Goal: Transaction & Acquisition: Purchase product/service

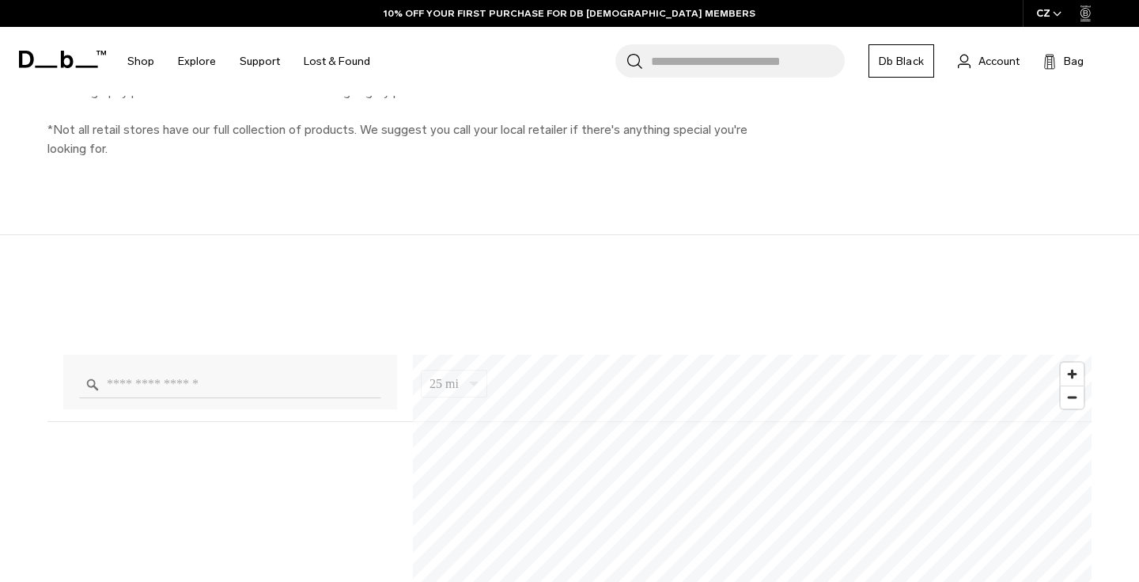
scroll to position [996, 0]
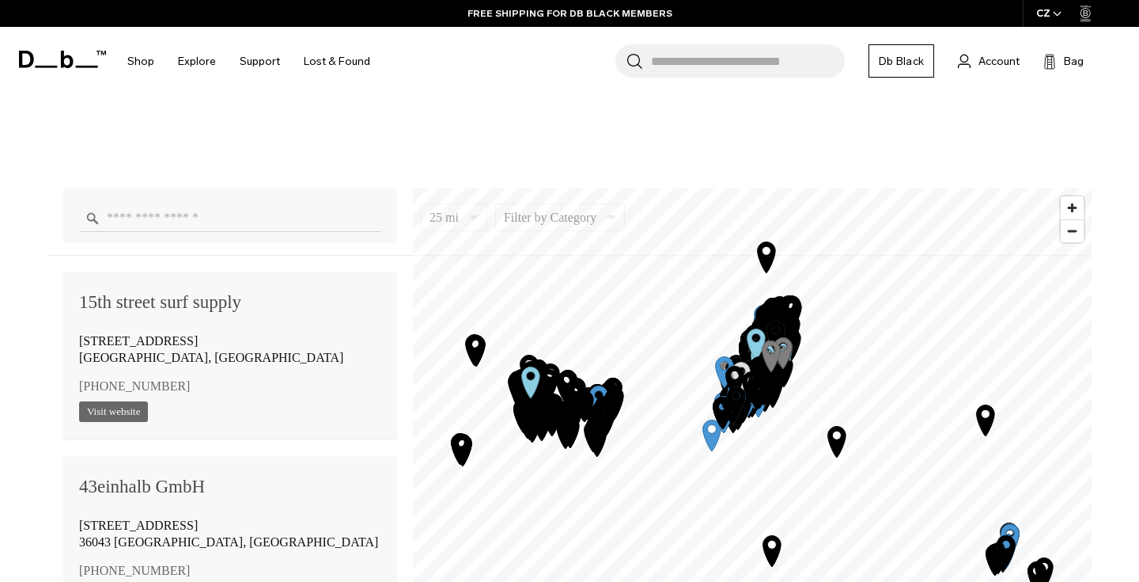
click at [789, 403] on icon "Map marker" at bounding box center [775, 385] width 40 height 40
click at [789, 403] on icon "Map marker" at bounding box center [773, 391] width 40 height 40
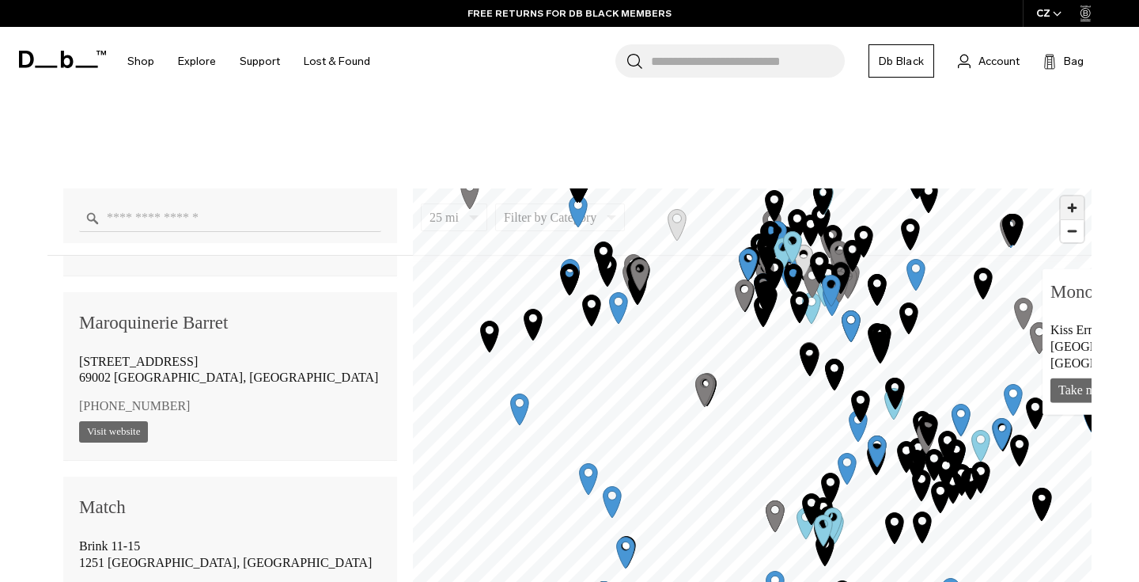
click at [1067, 205] on span "Zoom in" at bounding box center [1072, 207] width 23 height 23
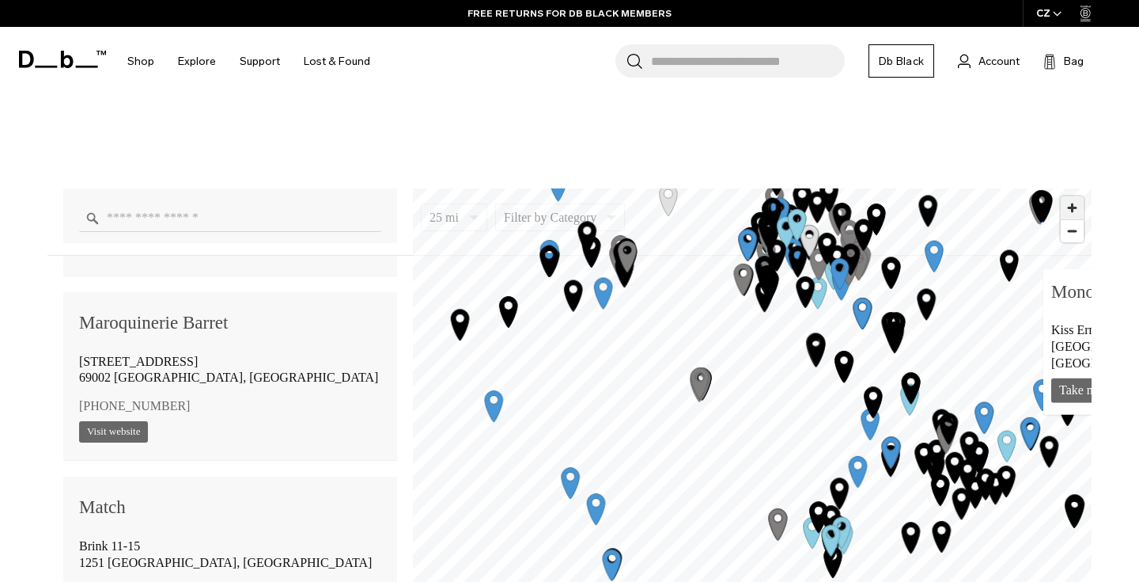
click at [1067, 205] on span "Zoom in" at bounding box center [1072, 207] width 23 height 23
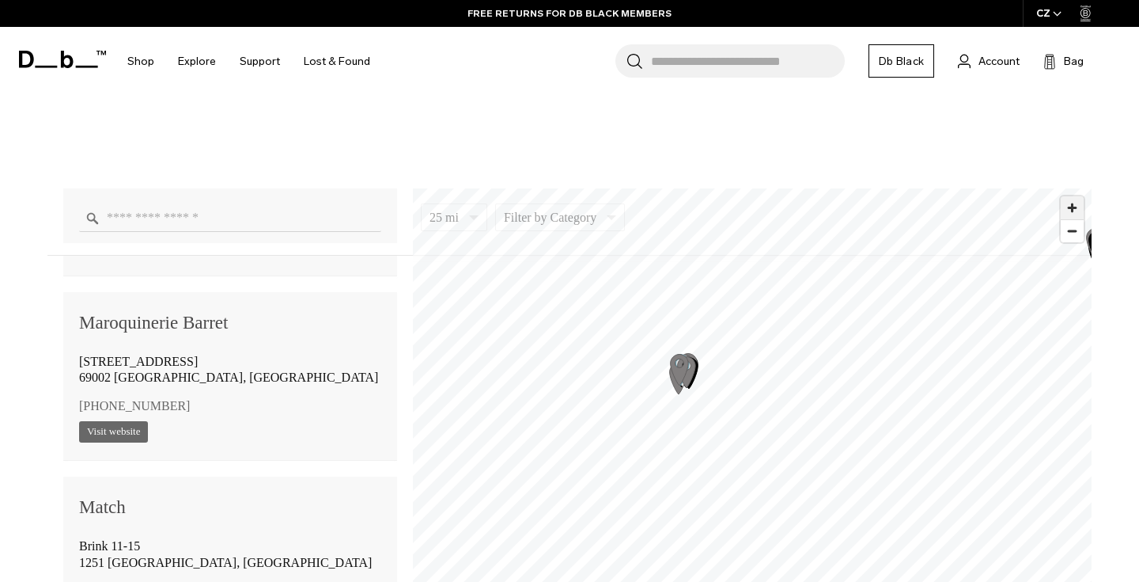
click at [1069, 203] on span "Zoom in" at bounding box center [1072, 207] width 23 height 23
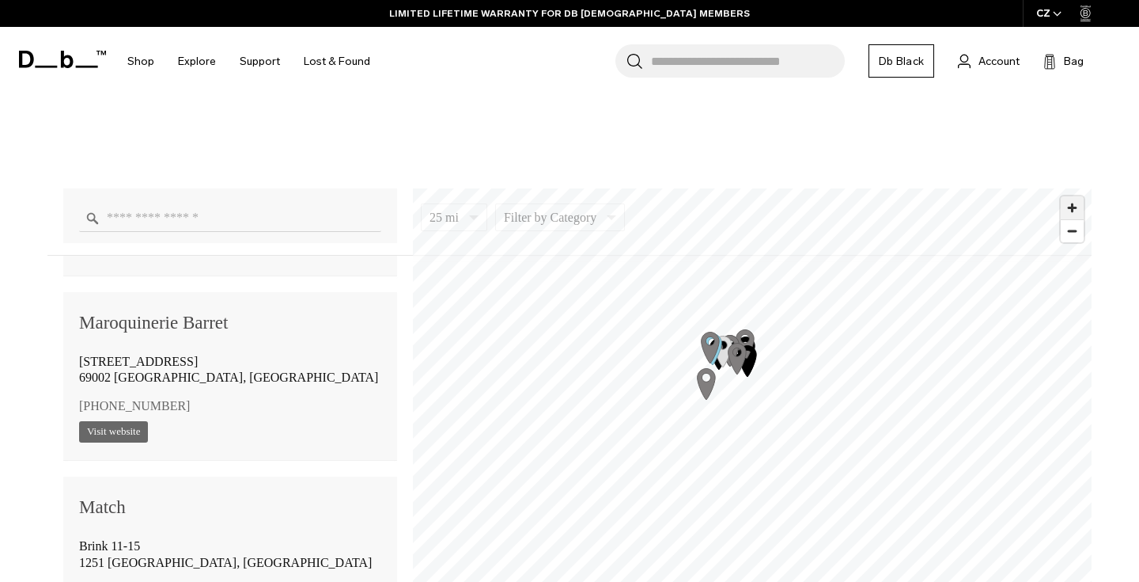
click at [1080, 210] on span "Zoom in" at bounding box center [1072, 207] width 23 height 23
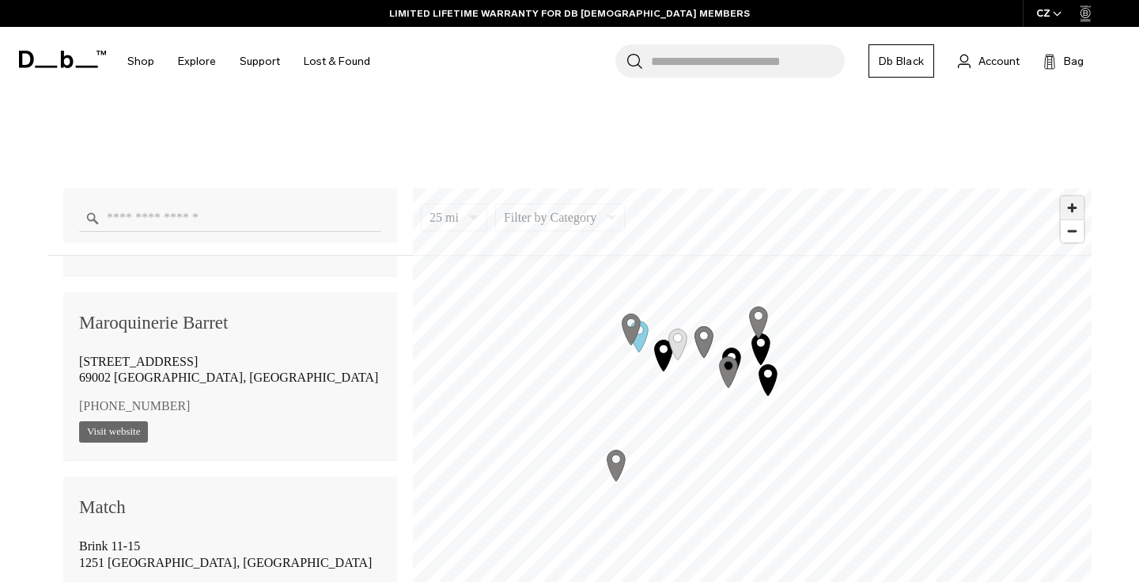
click at [1076, 207] on span "Zoom in" at bounding box center [1072, 207] width 23 height 23
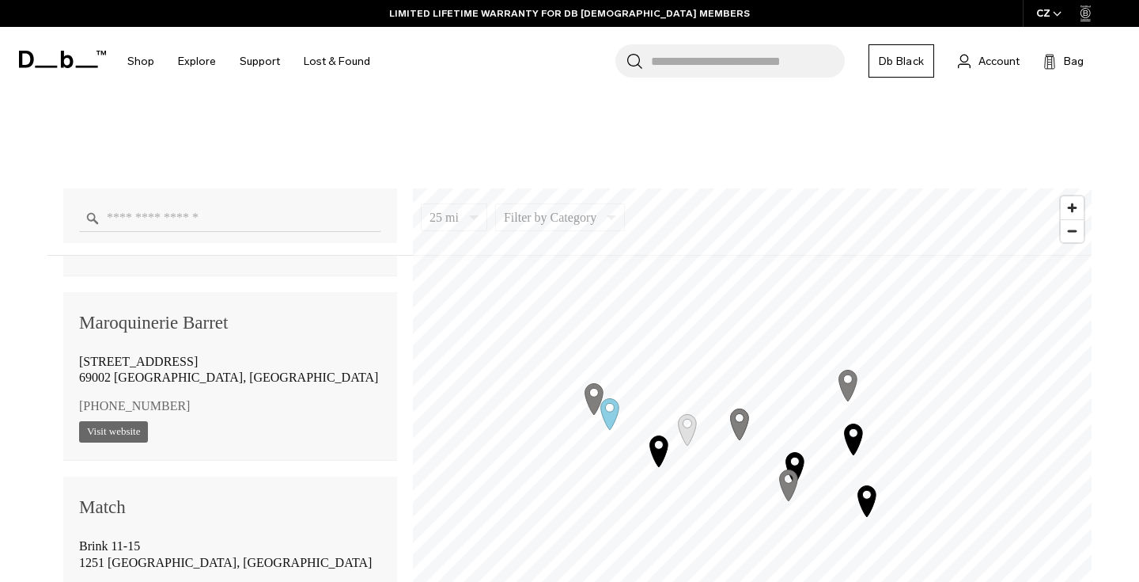
click at [909, 180] on div "25 mi 5 10 25 50 100 Filter by Category Photo Skate Snow Luggage Surf 15th stre…" at bounding box center [569, 453] width 1044 height 554
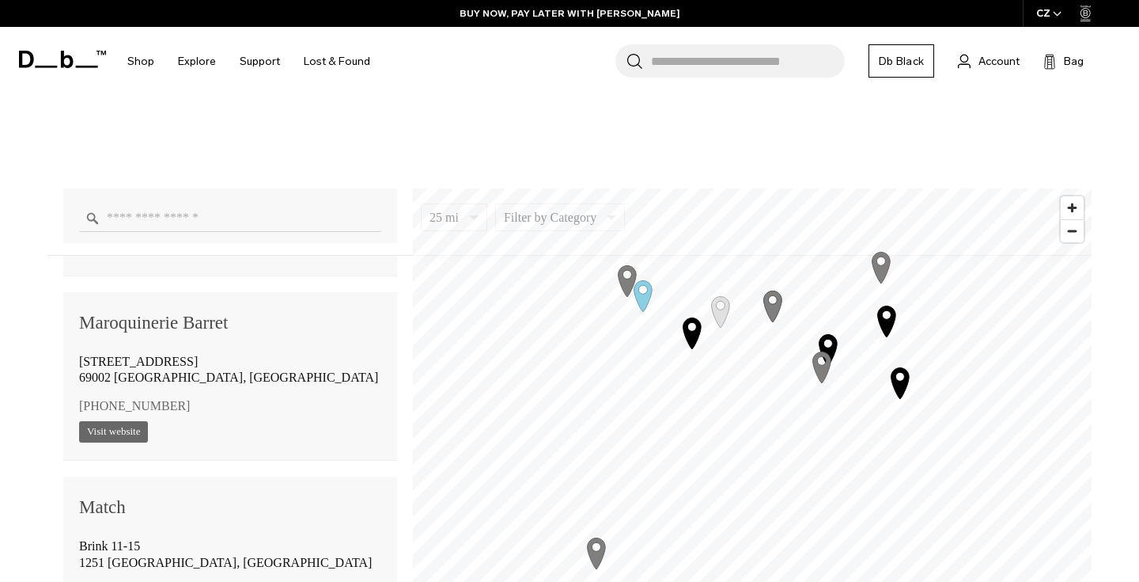
click at [630, 272] on icon "Map marker" at bounding box center [628, 280] width 40 height 40
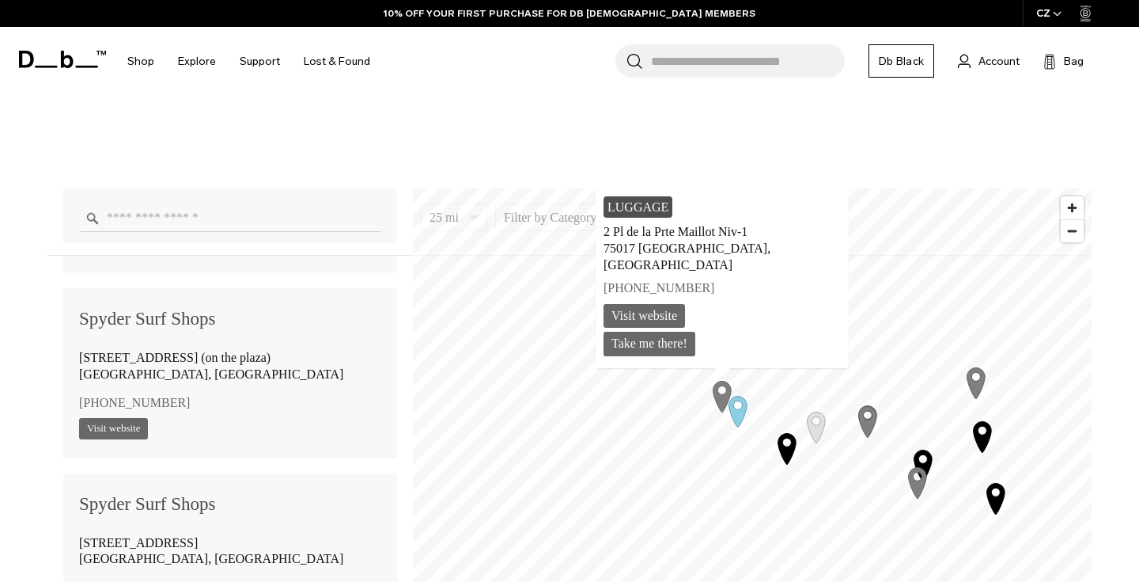
click at [734, 408] on icon "Map marker" at bounding box center [723, 396] width 40 height 40
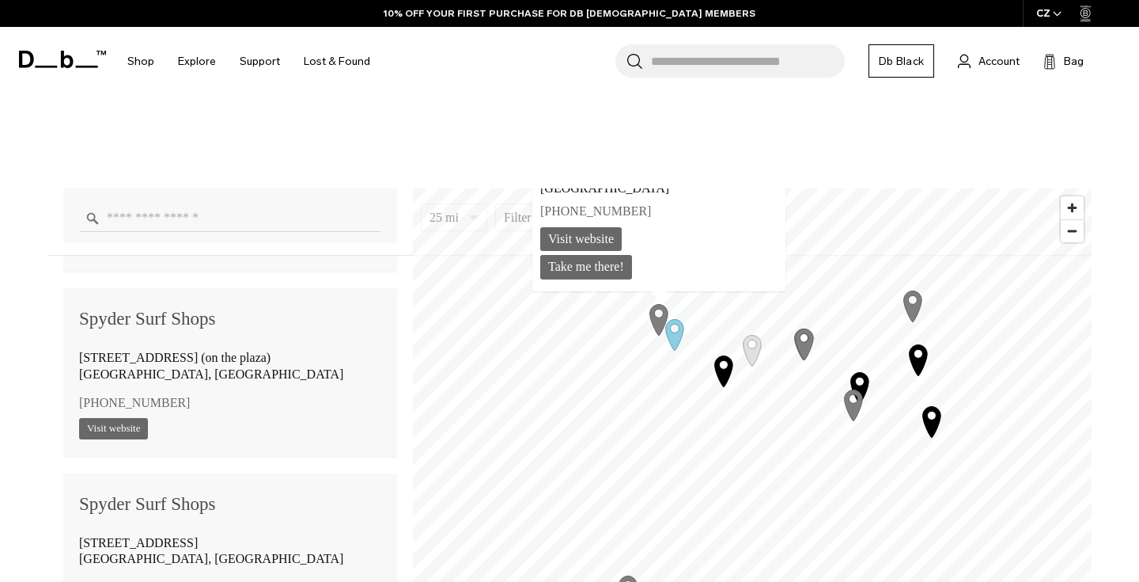
click at [813, 185] on div "25 mi 5 10 25 50 100 Filter by Category Photo Skate Snow Luggage Surf 15th stre…" at bounding box center [569, 453] width 1044 height 554
click at [676, 329] on icon "Map marker" at bounding box center [659, 319] width 40 height 40
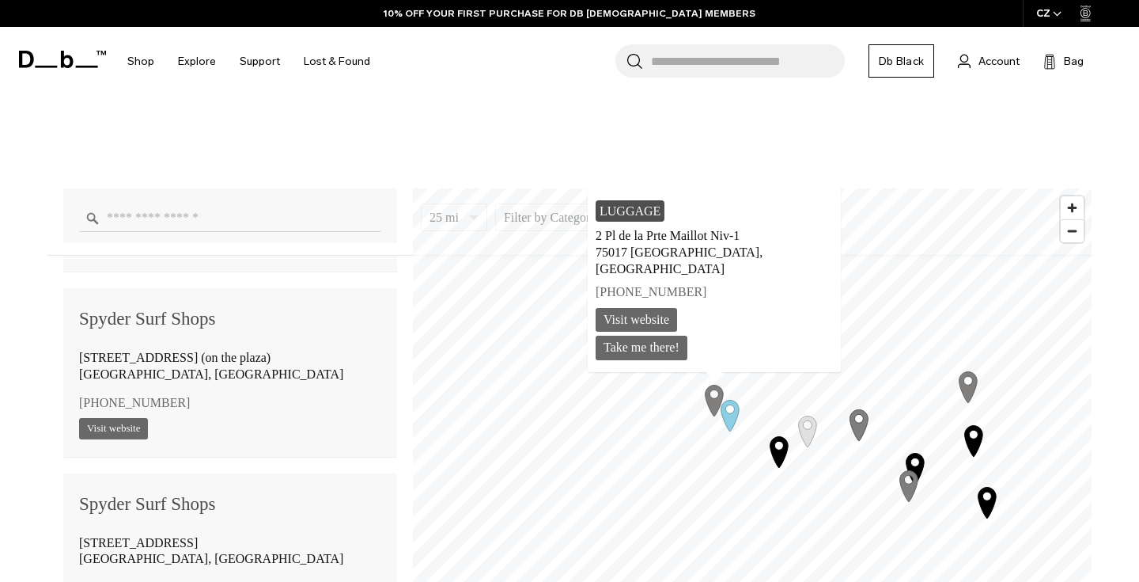
click at [709, 396] on icon "Map marker" at bounding box center [715, 400] width 18 height 31
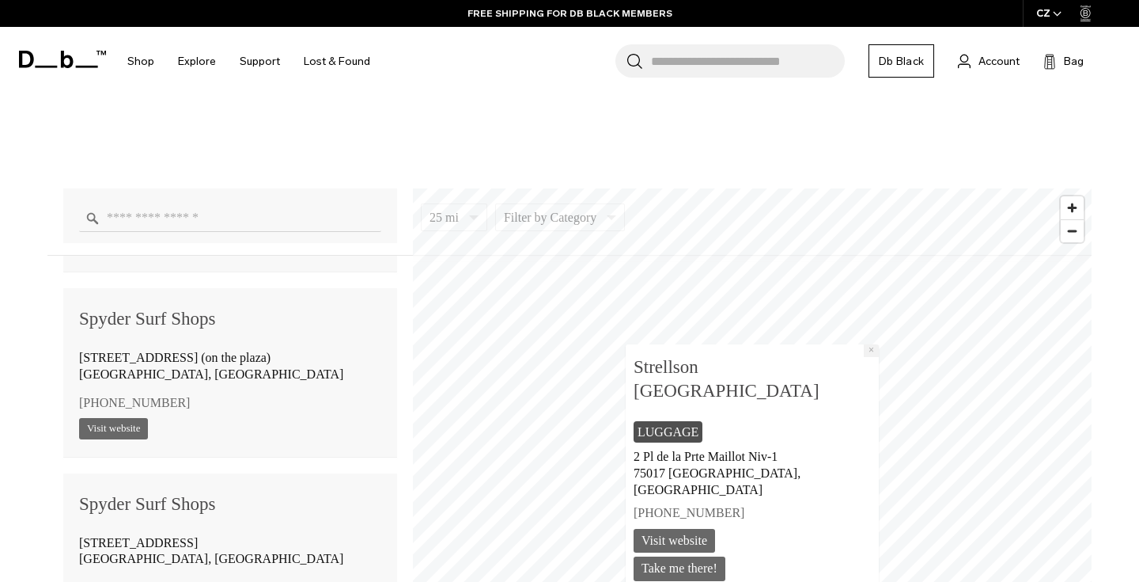
click at [864, 357] on button "×" at bounding box center [871, 350] width 15 height 13
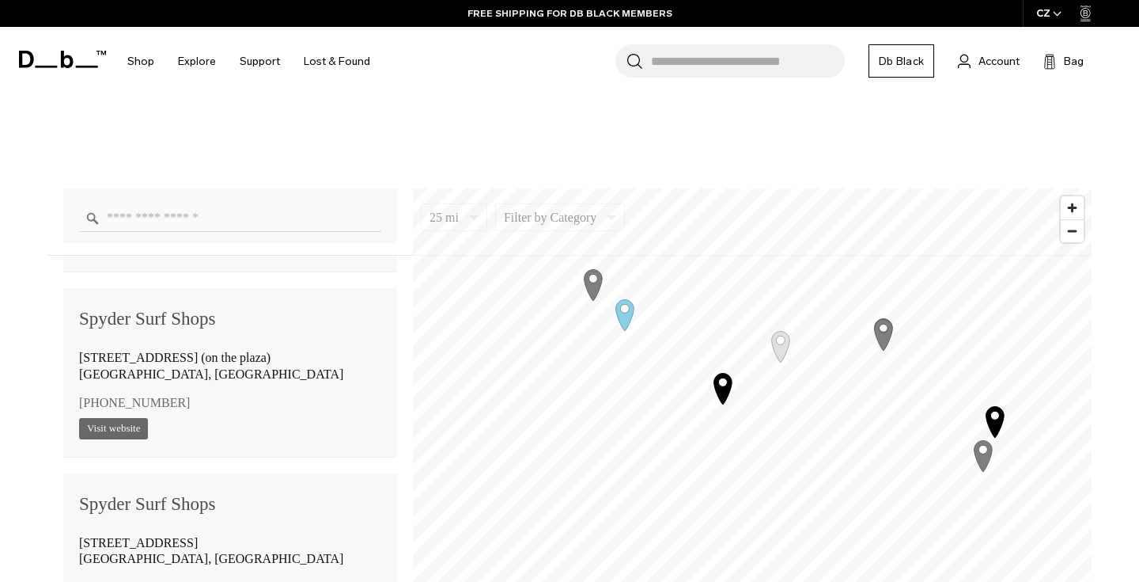
click at [622, 306] on icon "Map marker" at bounding box center [625, 314] width 40 height 40
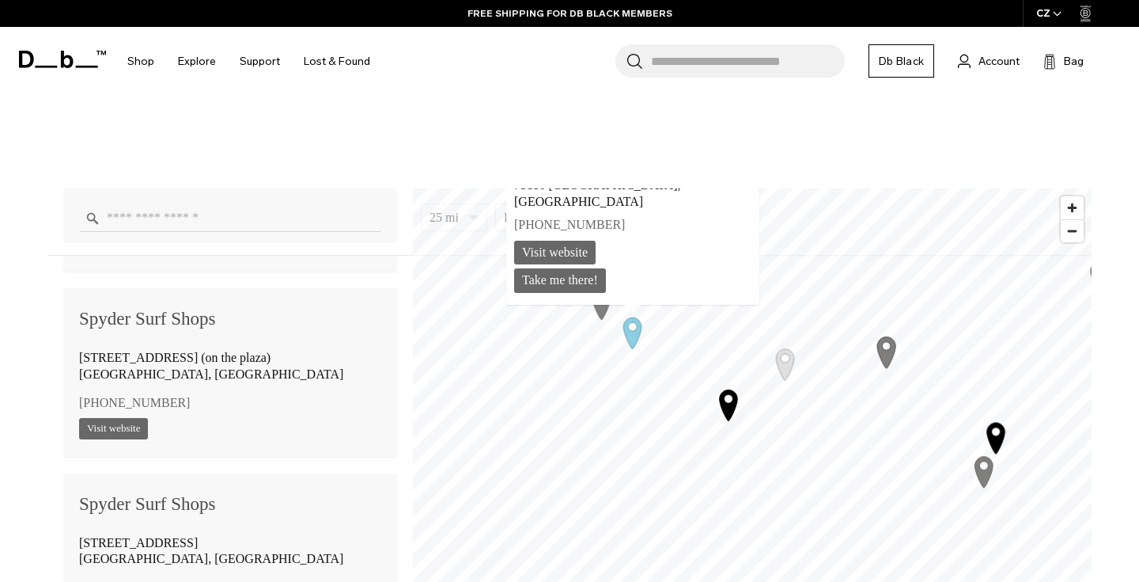
scroll to position [112258, 0]
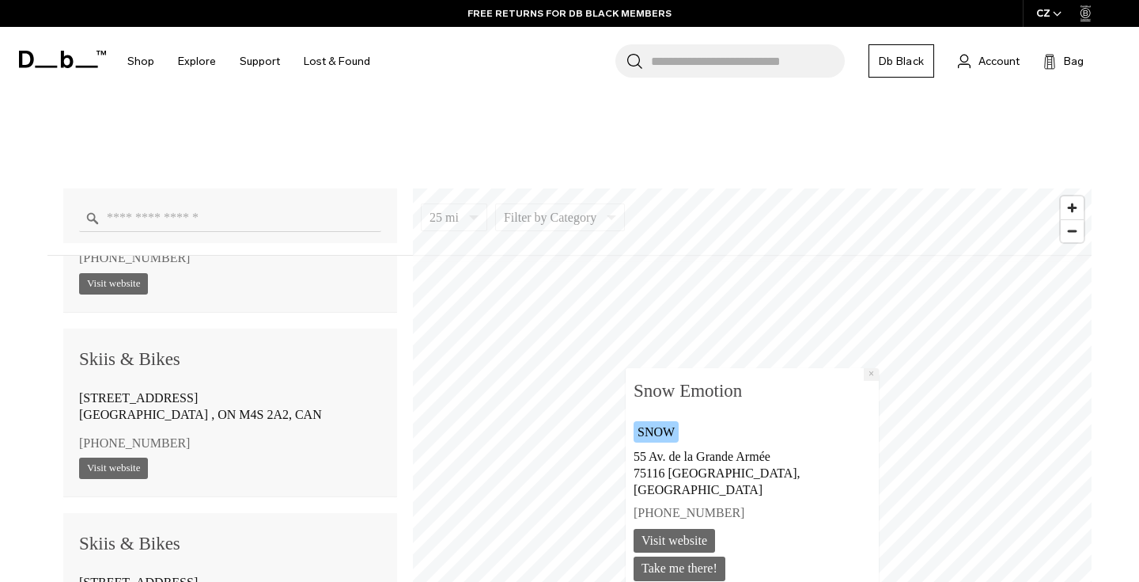
click at [864, 381] on button "×" at bounding box center [871, 374] width 15 height 13
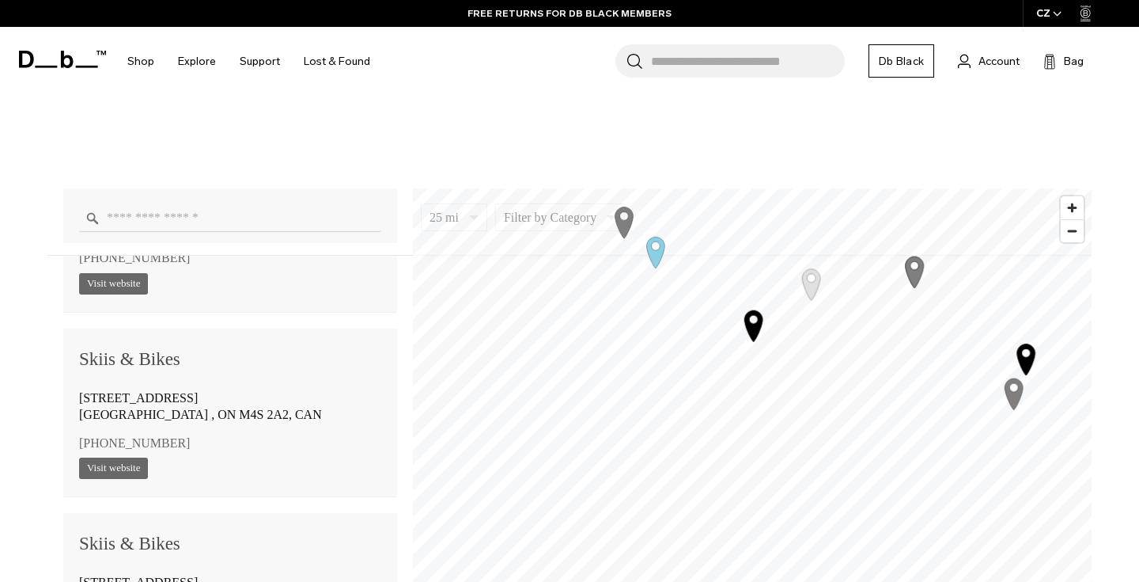
click at [773, 119] on div "25 mi 5 10 25 50 100 Filter by Category Photo Skate Snow Luggage Surf 15th stre…" at bounding box center [569, 450] width 1139 height 763
click at [756, 319] on icon "Map marker" at bounding box center [751, 320] width 18 height 31
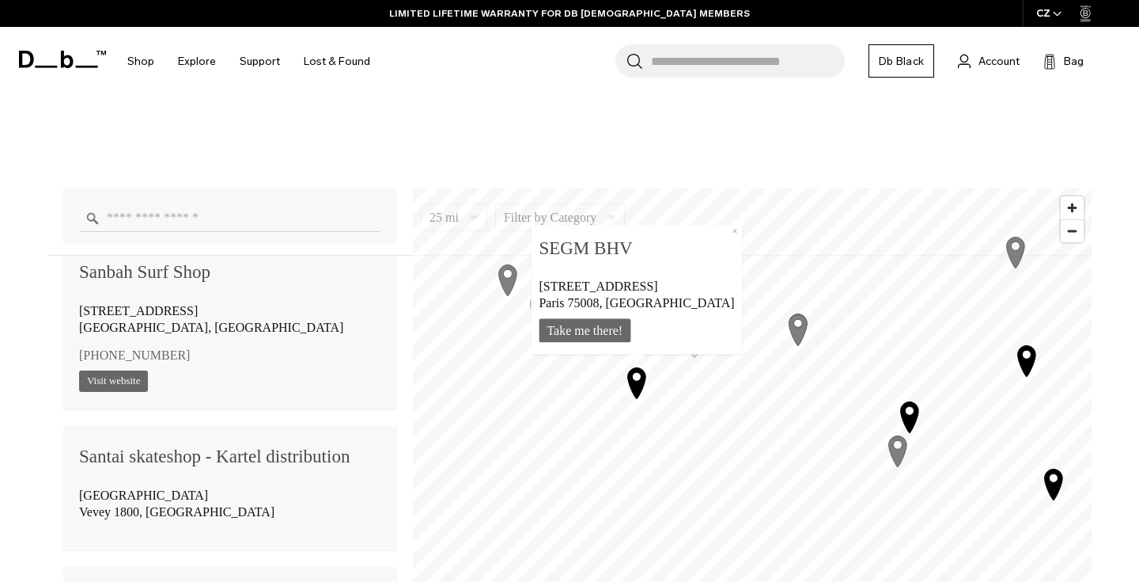
click at [696, 334] on icon "Map marker" at bounding box center [695, 341] width 40 height 40
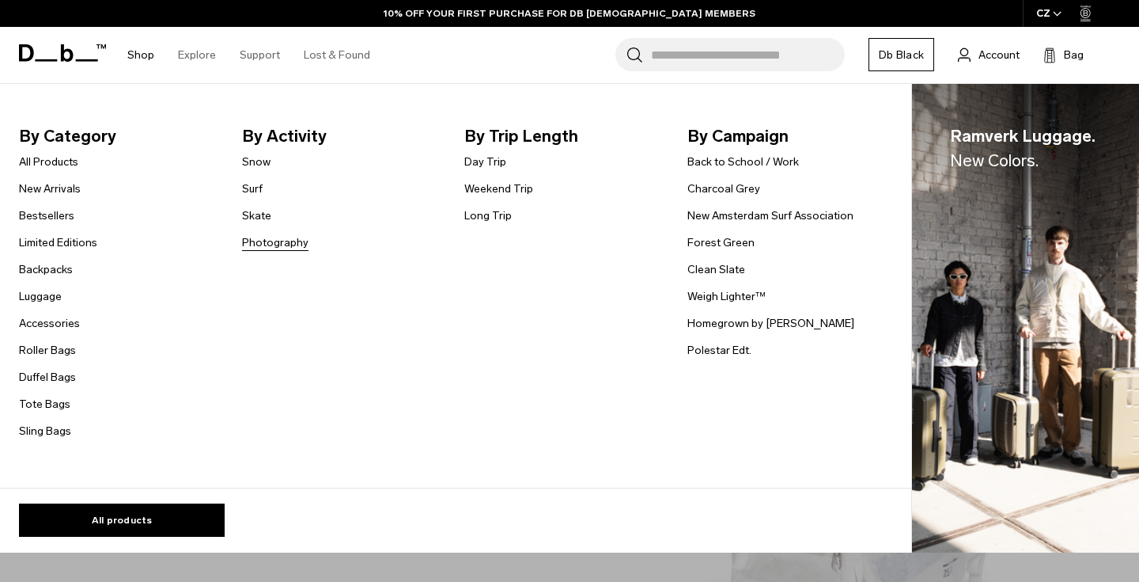
click at [270, 248] on link "Photography" at bounding box center [275, 242] width 66 height 17
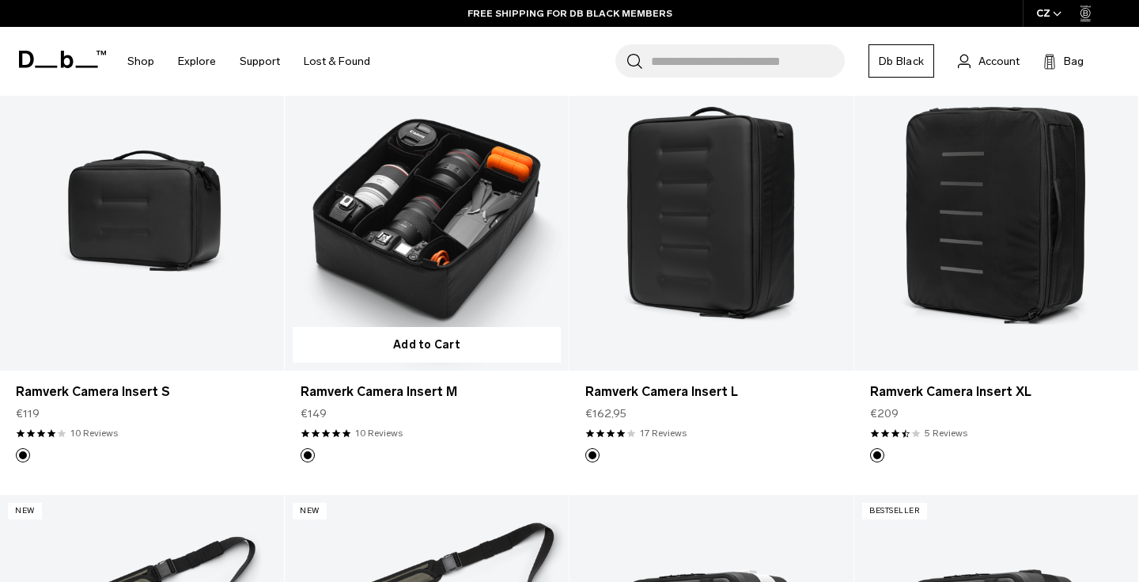
scroll to position [782, 0]
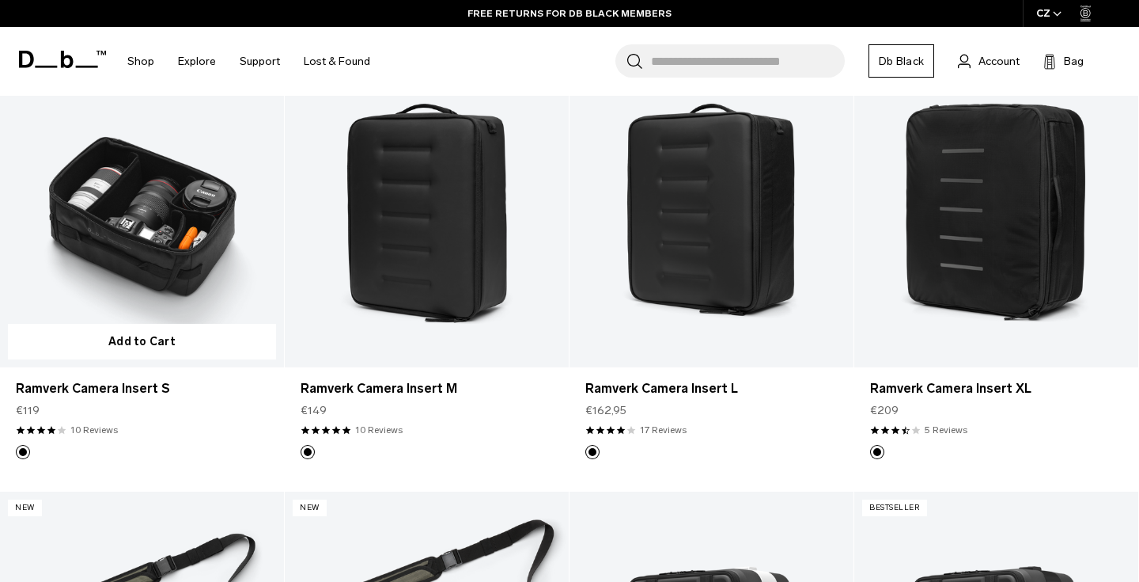
click at [171, 282] on link "Ramverk Camera Insert S" at bounding box center [142, 209] width 284 height 316
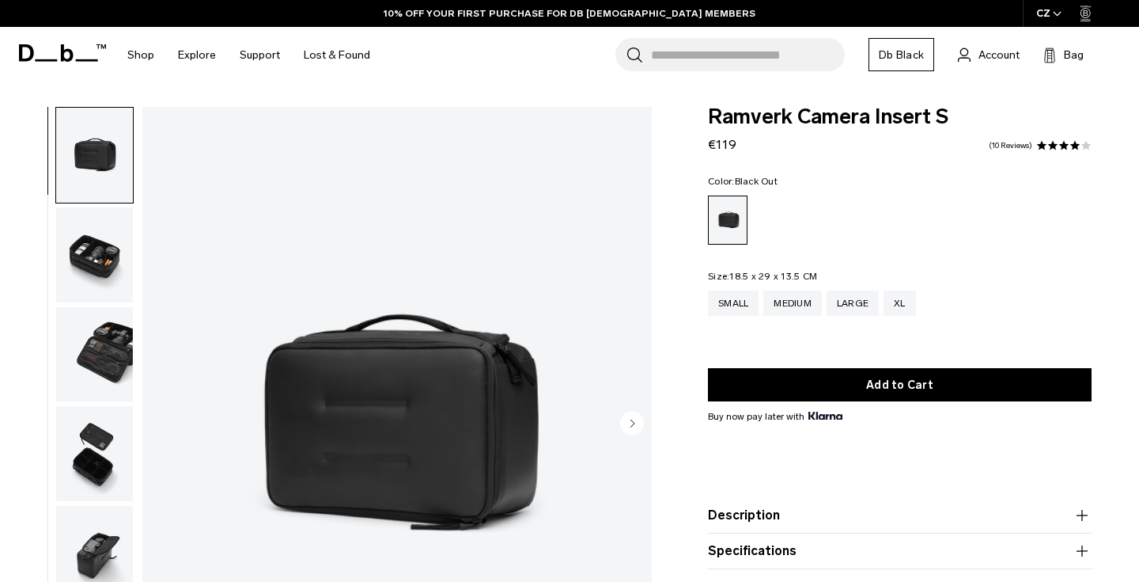
click at [629, 416] on circle "Next slide" at bounding box center [632, 423] width 24 height 24
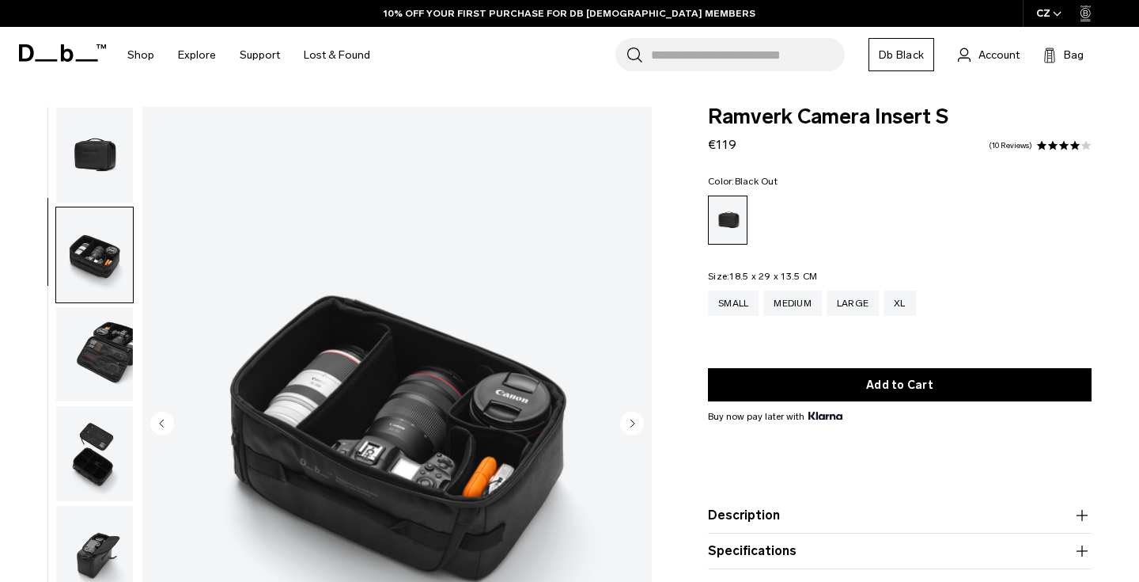
scroll to position [57, 0]
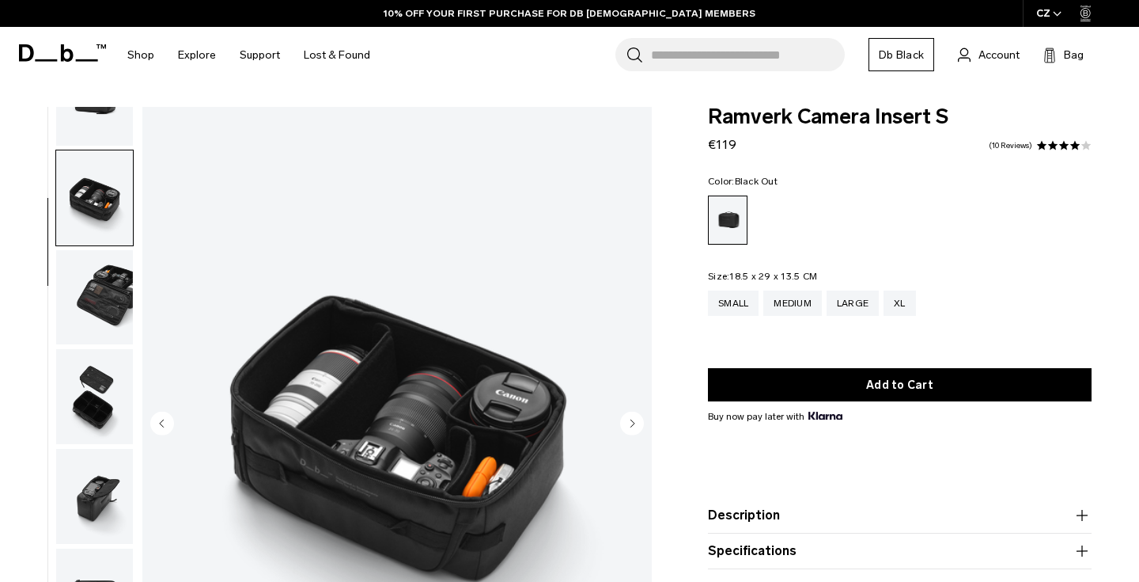
click at [629, 416] on circle "Next slide" at bounding box center [632, 423] width 24 height 24
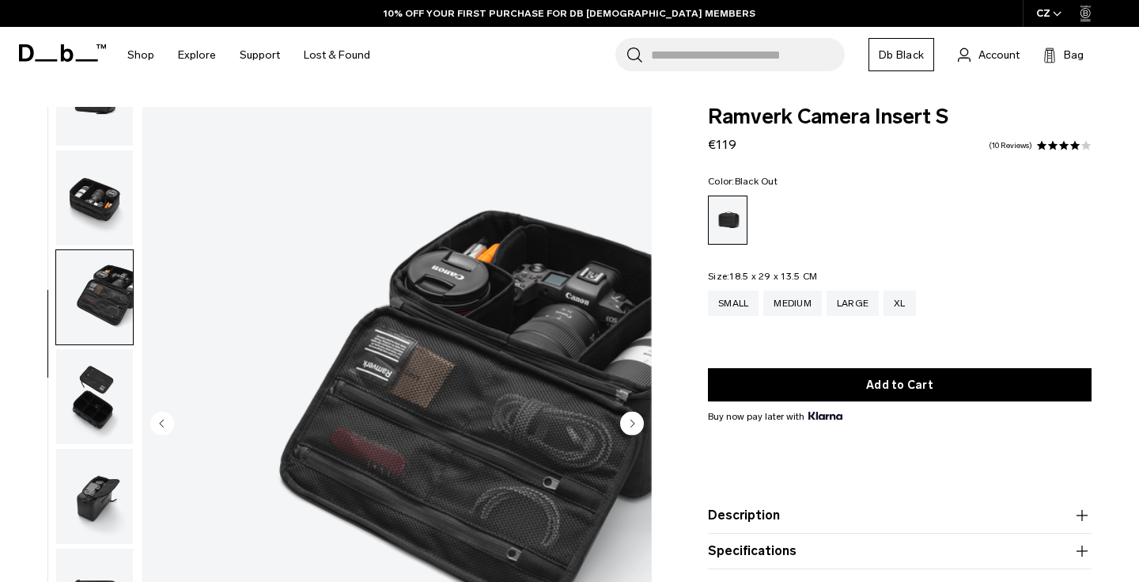
click at [629, 416] on circle "Next slide" at bounding box center [632, 423] width 24 height 24
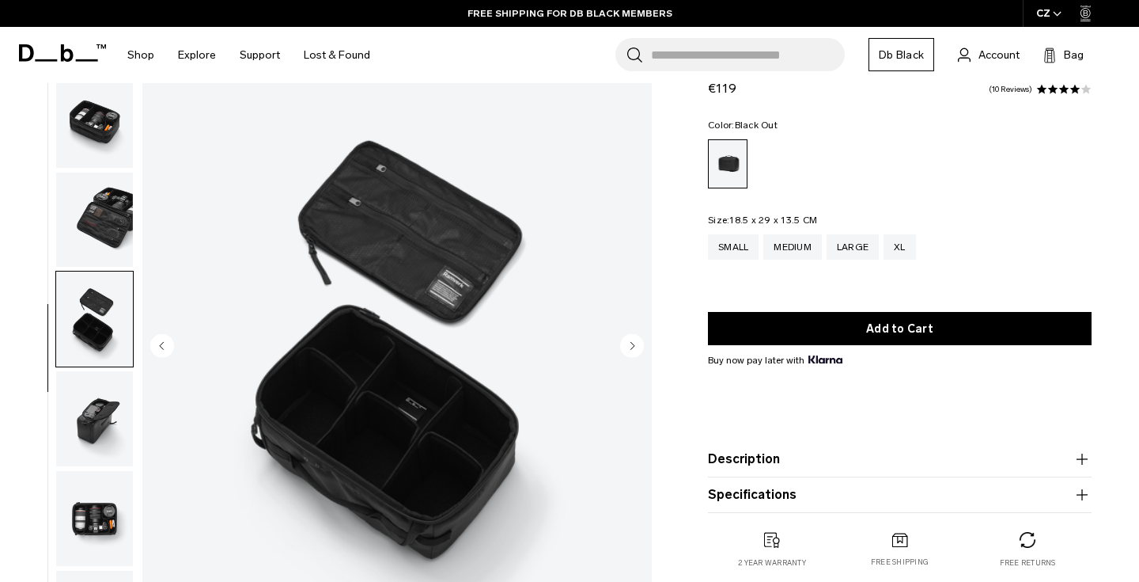
scroll to position [91, 0]
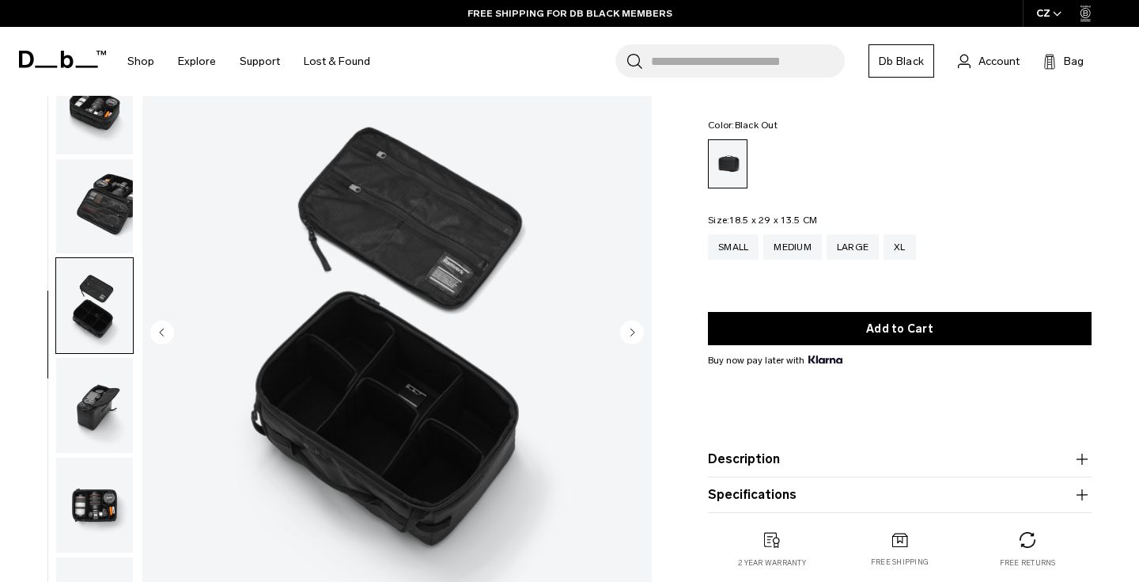
click at [637, 335] on circle "Next slide" at bounding box center [632, 332] width 24 height 24
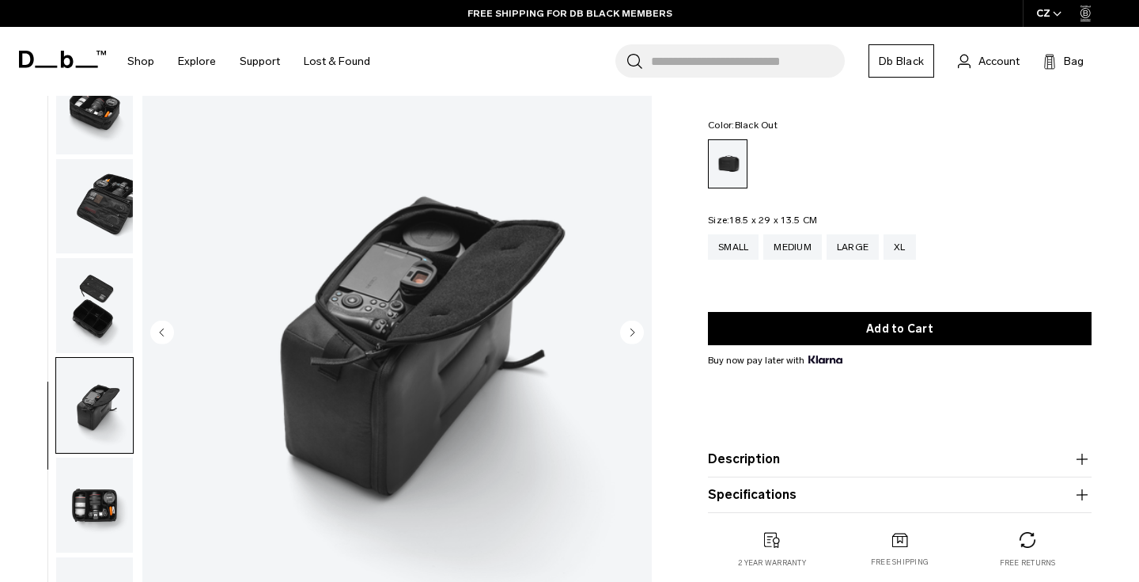
click at [161, 331] on icon "Previous slide" at bounding box center [162, 332] width 24 height 24
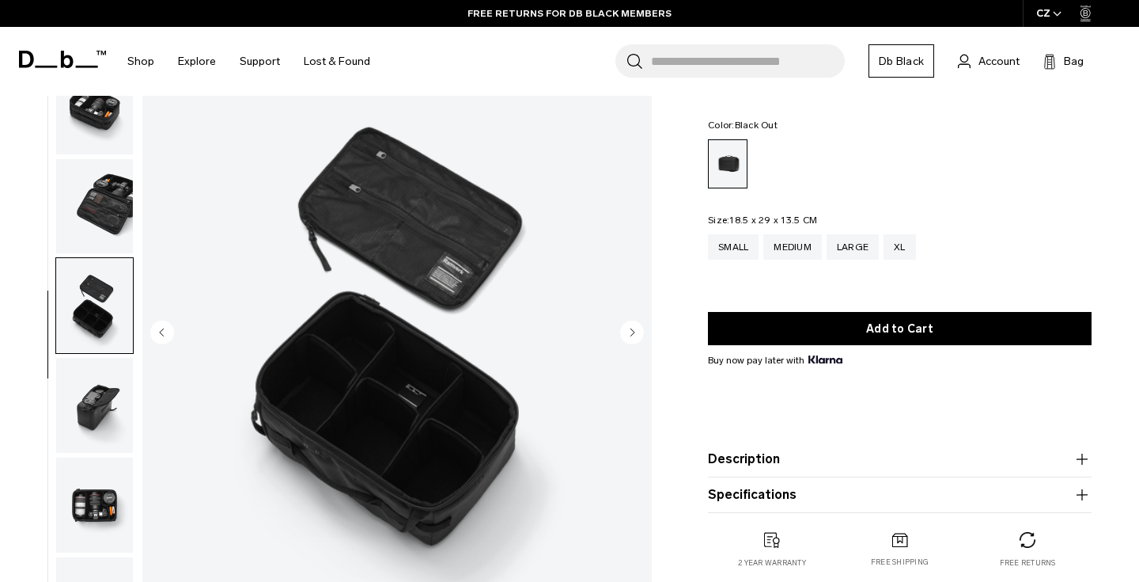
click at [631, 333] on icon "Next slide" at bounding box center [633, 331] width 4 height 7
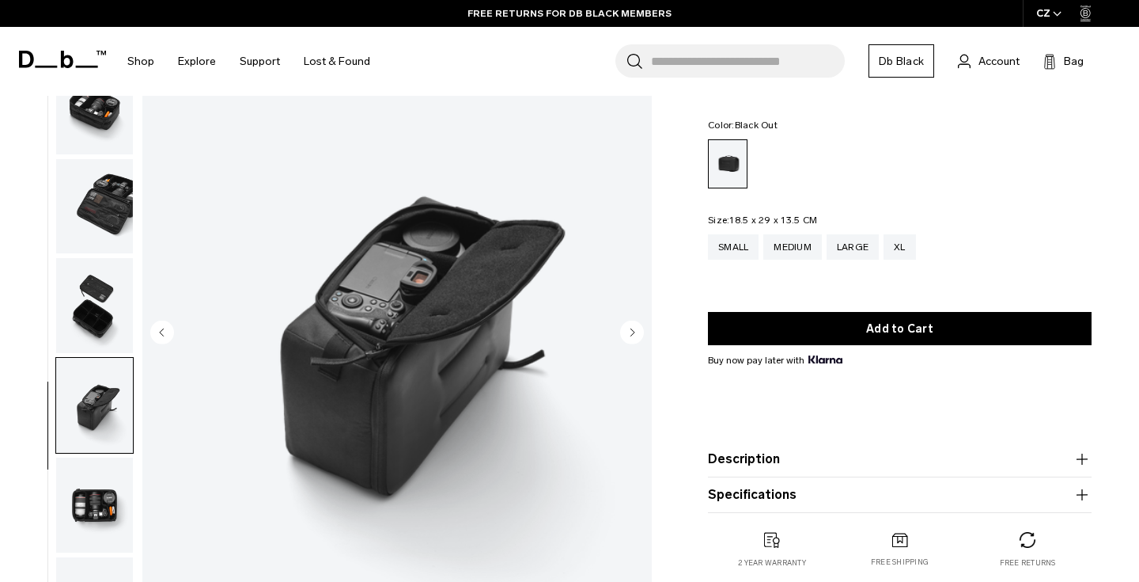
click at [637, 335] on circle "Next slide" at bounding box center [632, 332] width 24 height 24
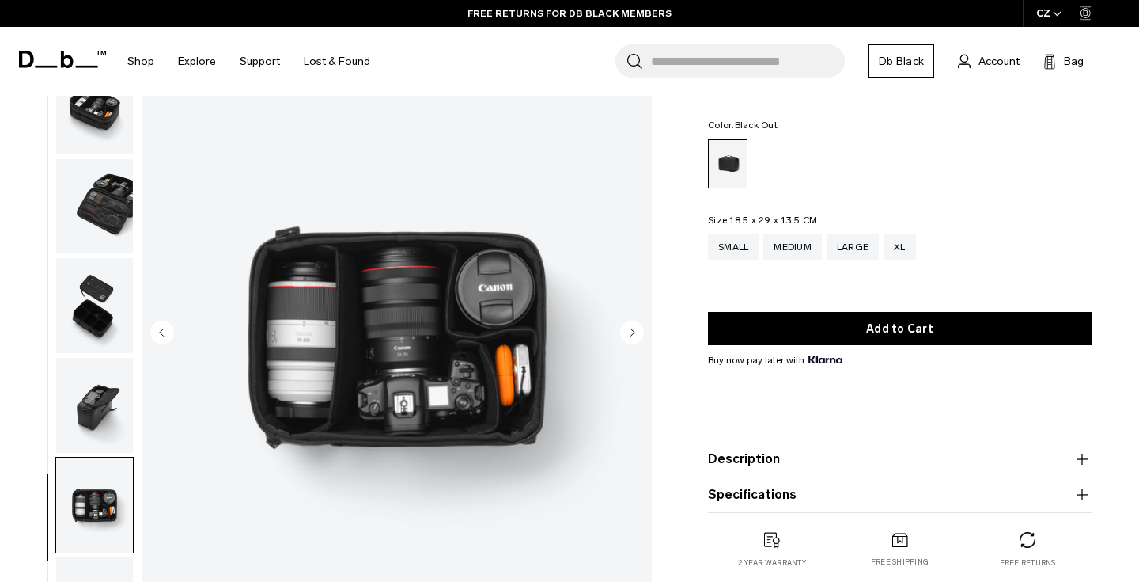
click at [637, 335] on circle "Next slide" at bounding box center [632, 332] width 24 height 24
